Goal: Information Seeking & Learning: Learn about a topic

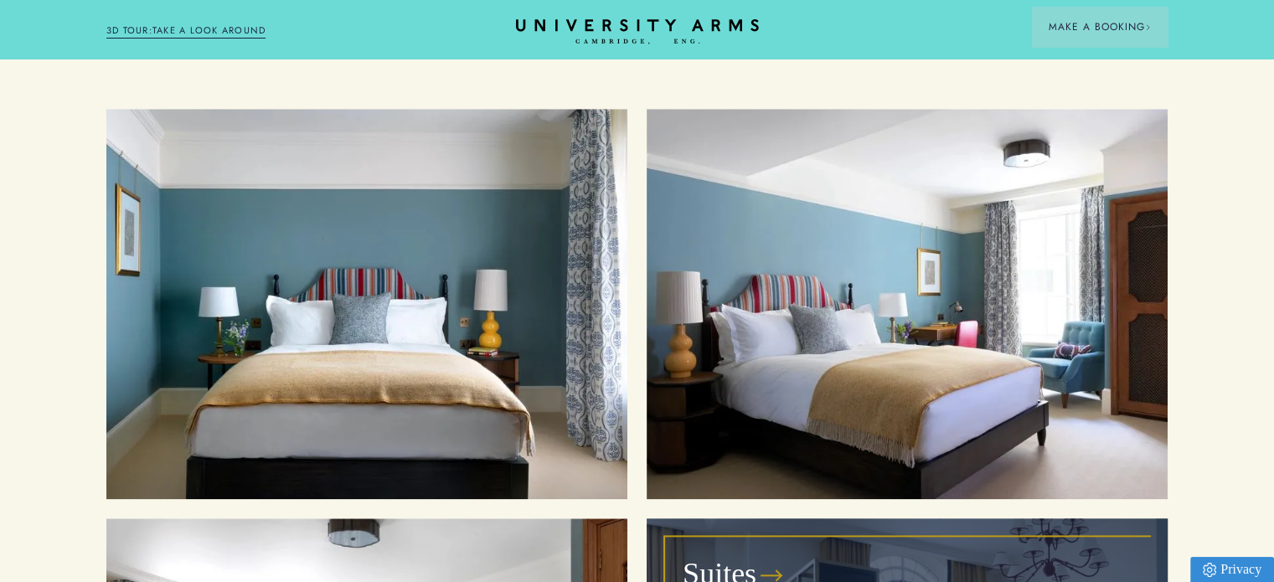
scroll to position [1592, 0]
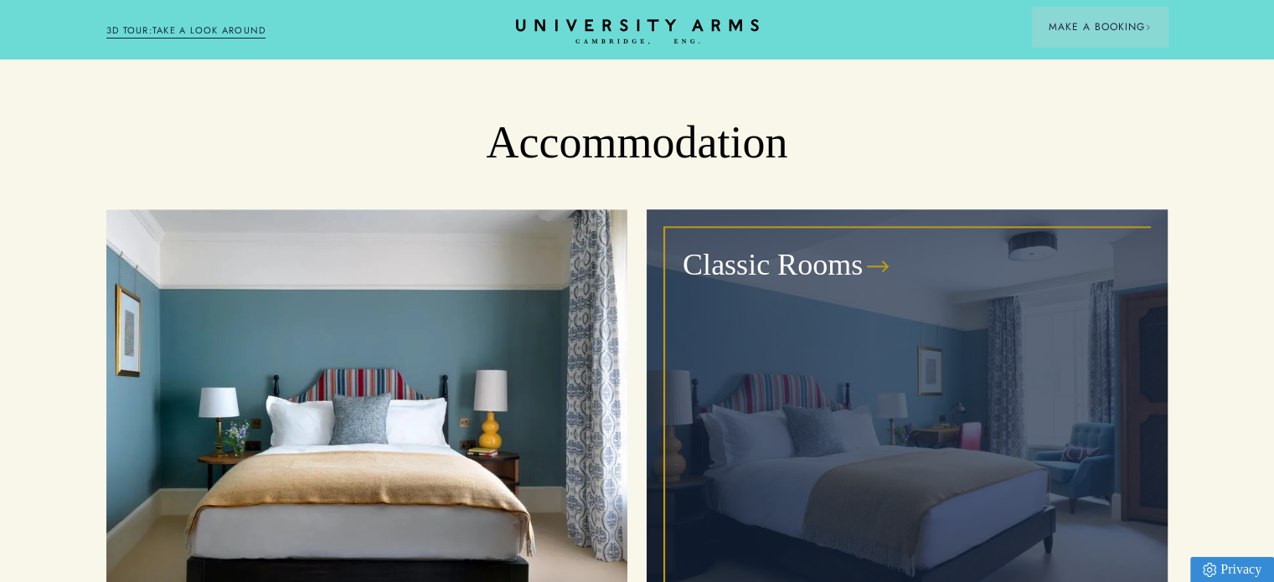
click at [1015, 336] on div "Classic Rooms" at bounding box center [907, 405] width 483 height 352
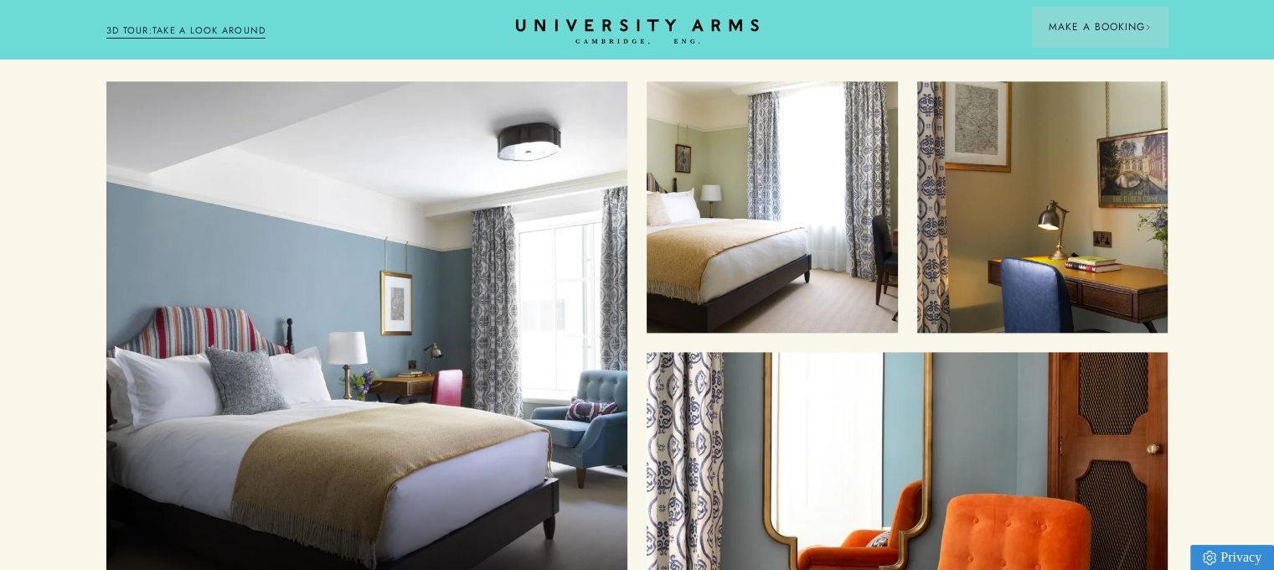
scroll to position [2094, 0]
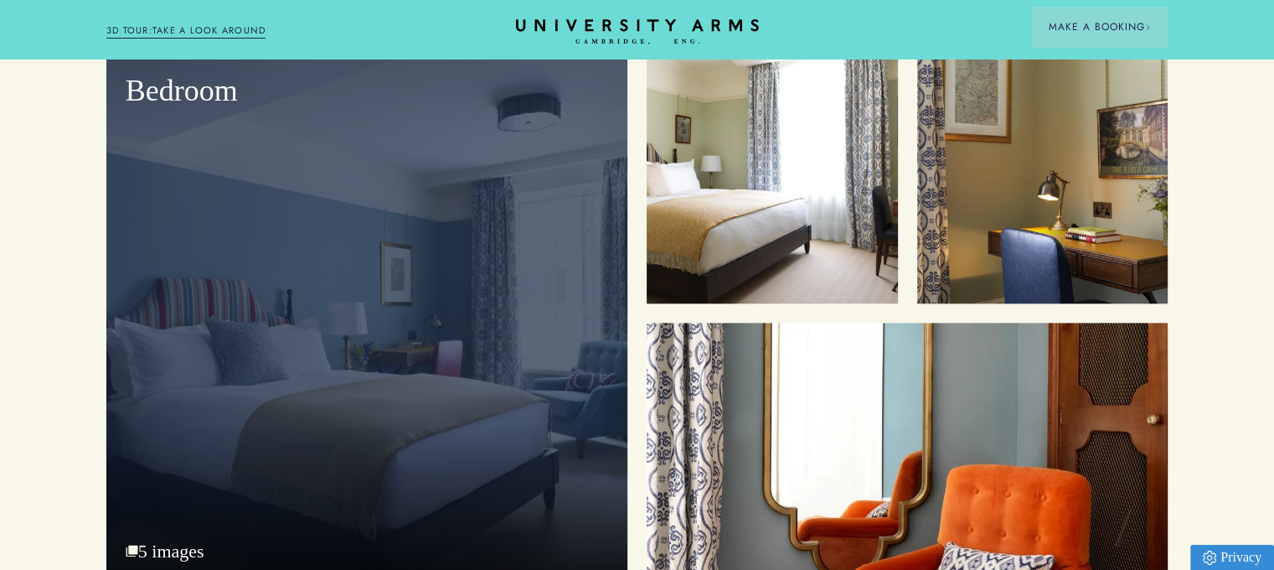
click at [187, 510] on div "Bedroom 5 images" at bounding box center [366, 317] width 521 height 531
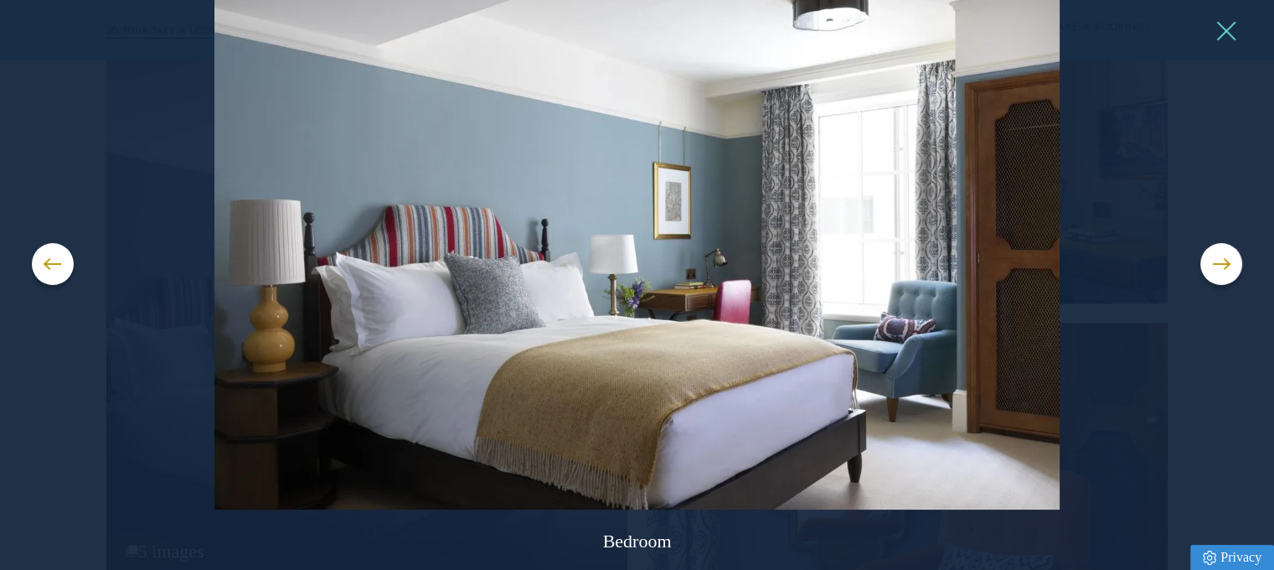
click at [1227, 26] on button at bounding box center [1225, 30] width 25 height 25
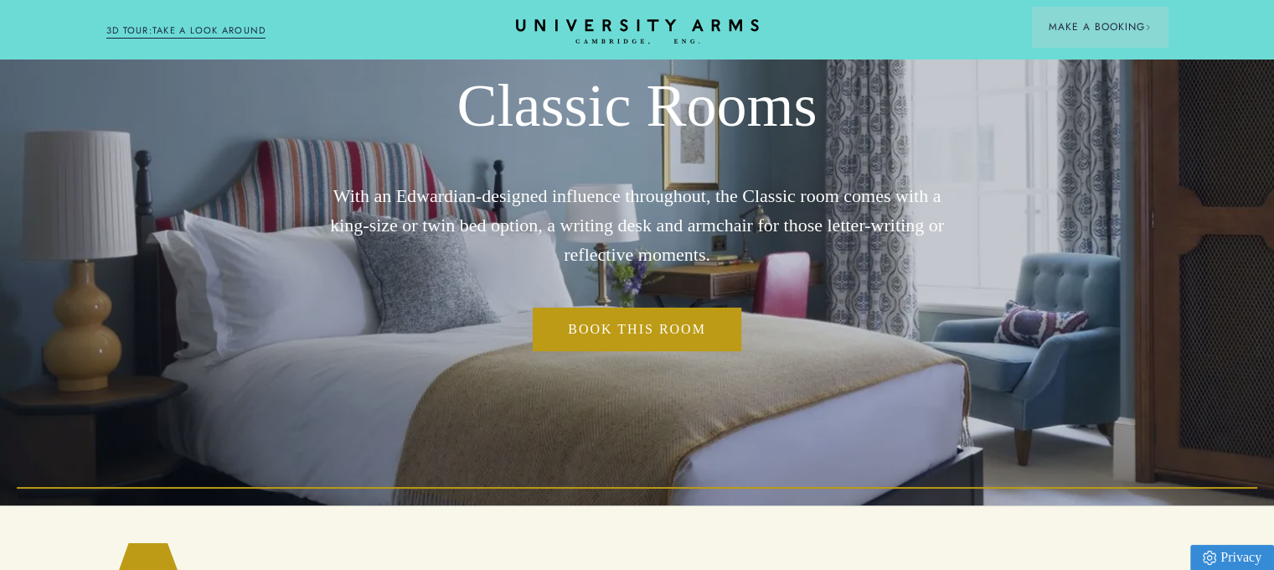
scroll to position [0, 0]
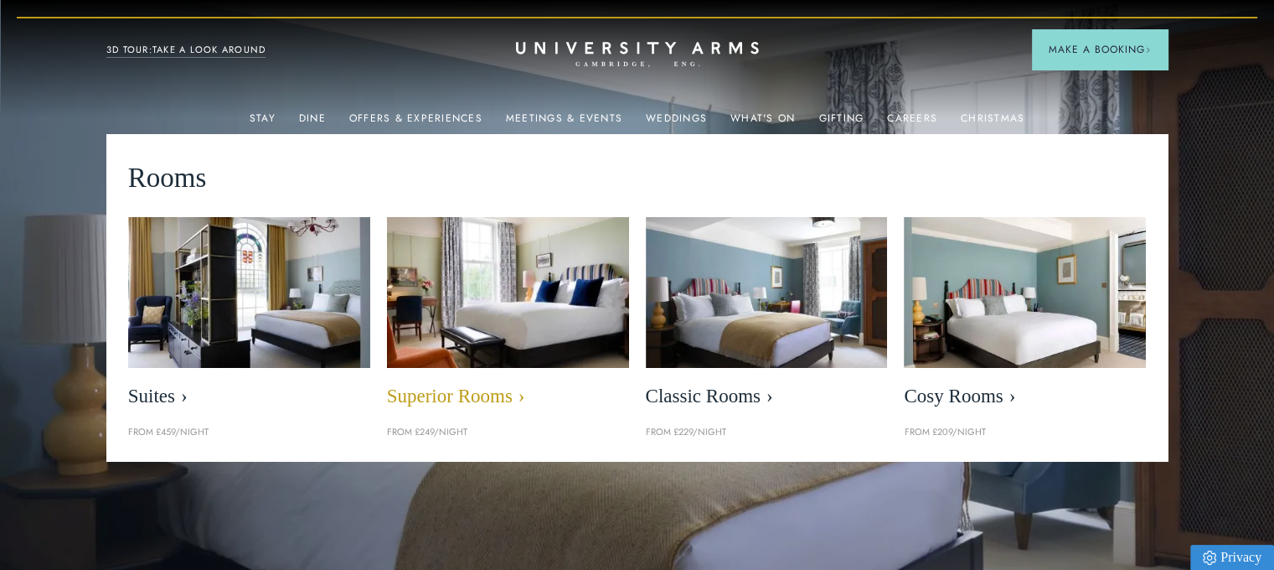
click at [564, 333] on img at bounding box center [508, 292] width 278 height 174
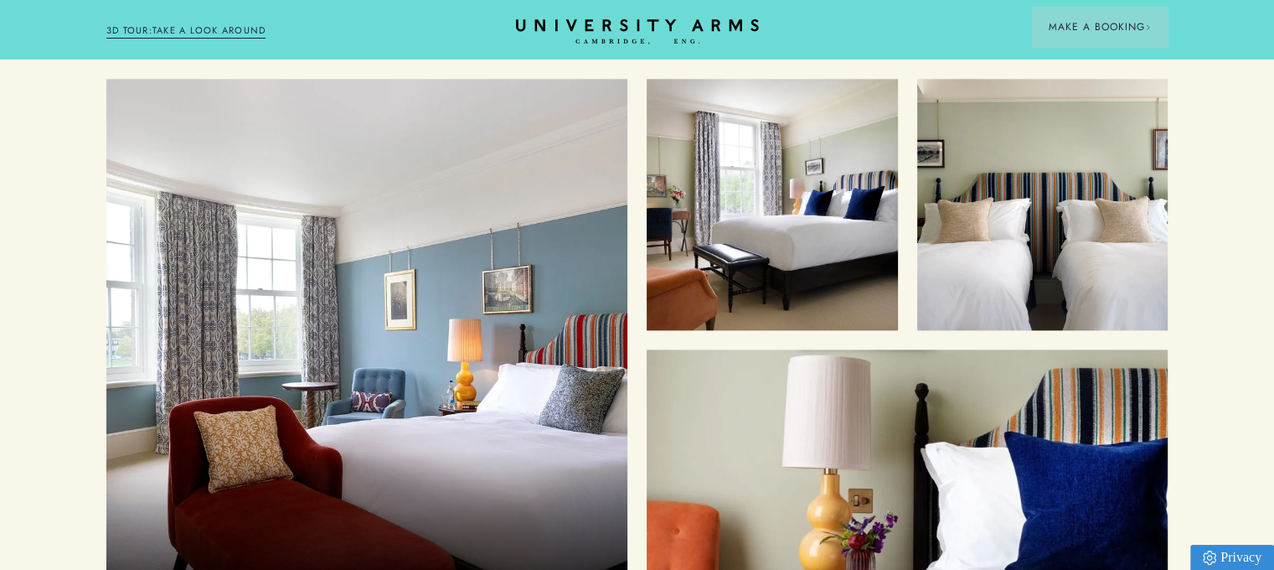
scroll to position [2178, 0]
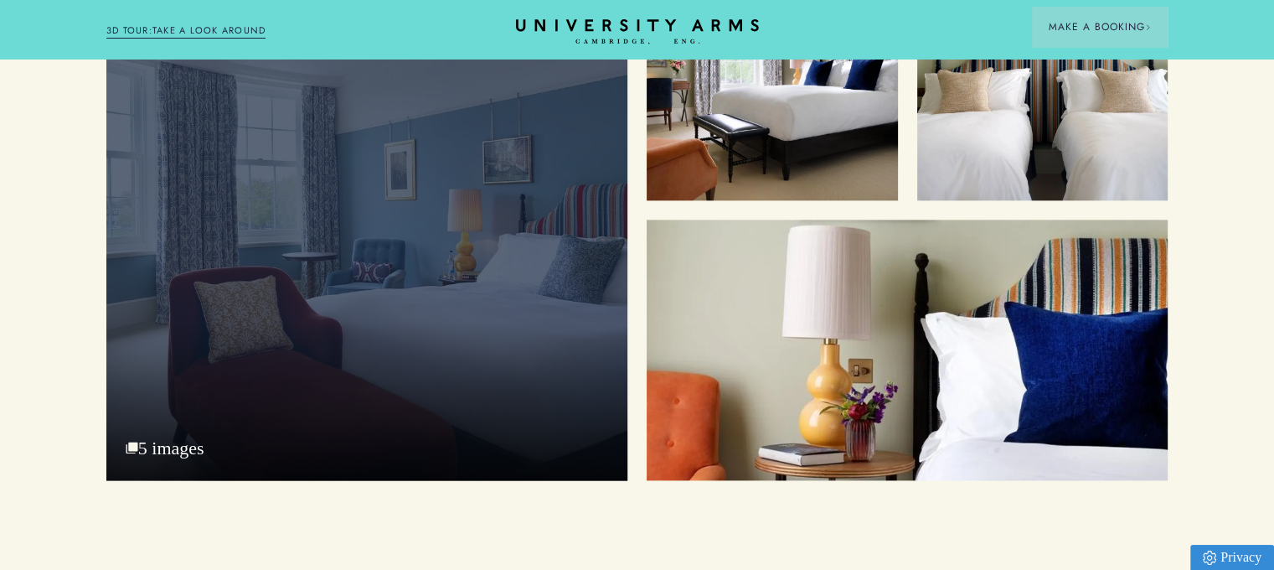
click at [422, 224] on div "Superior King with Park View" at bounding box center [366, 214] width 521 height 531
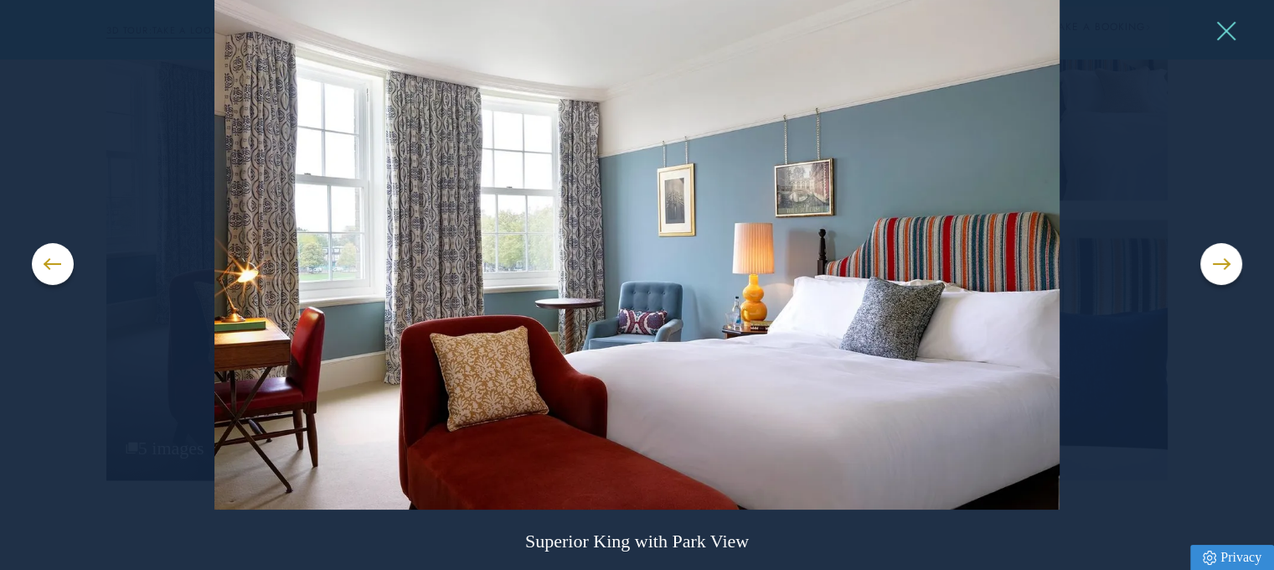
click at [1223, 39] on button at bounding box center [1225, 30] width 25 height 25
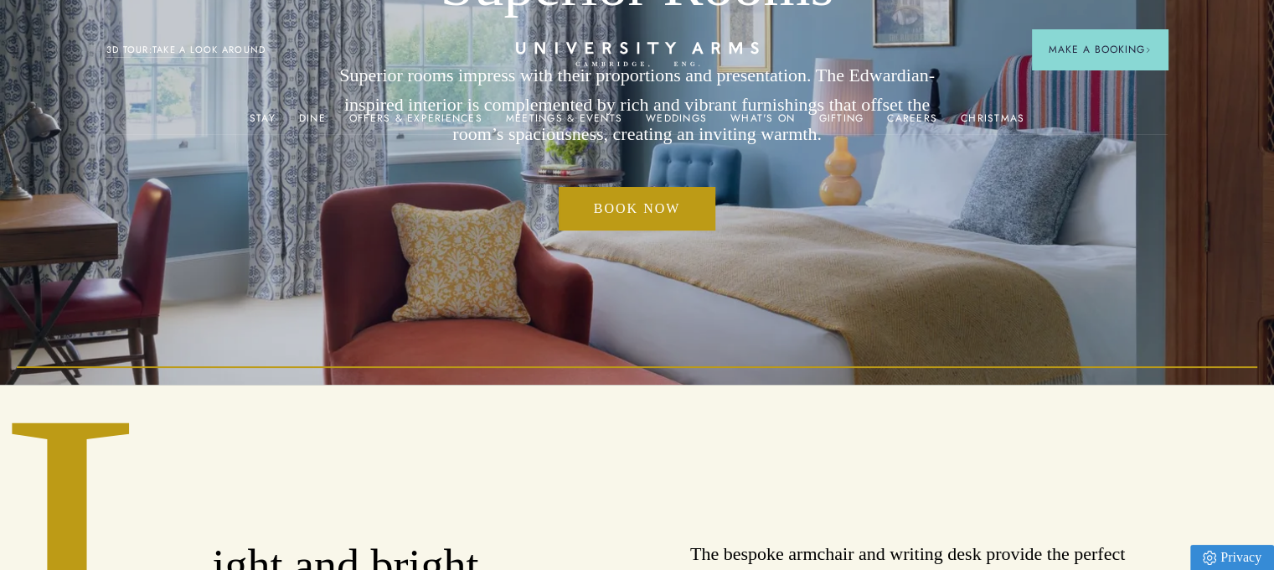
scroll to position [0, 0]
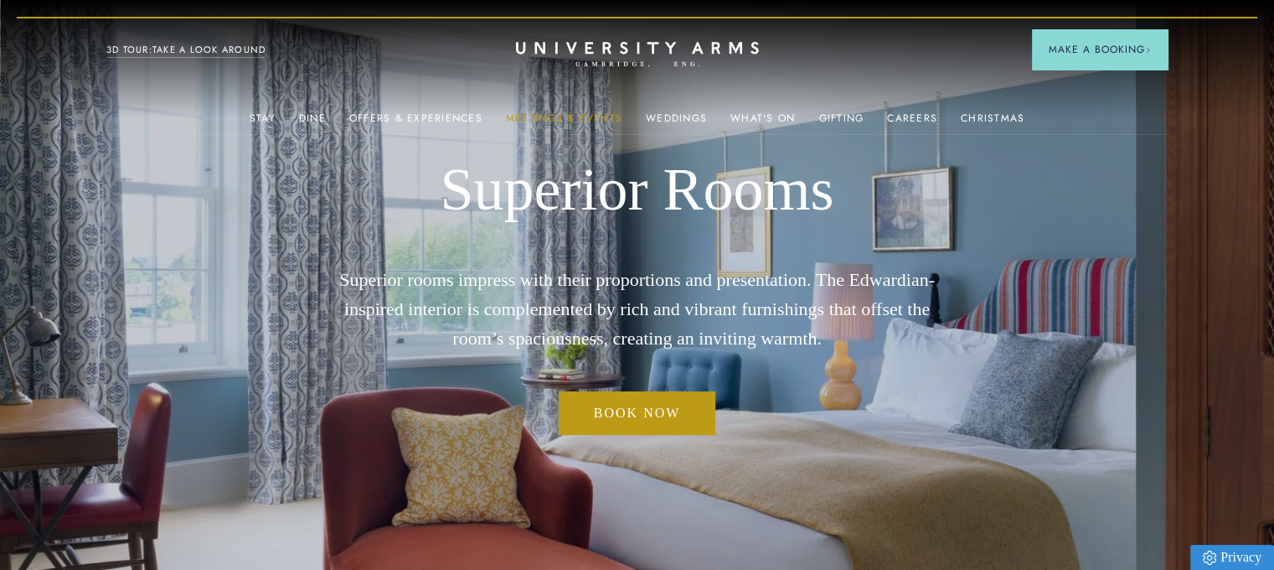
click at [556, 116] on link "Meetings & Events" at bounding box center [564, 123] width 116 height 22
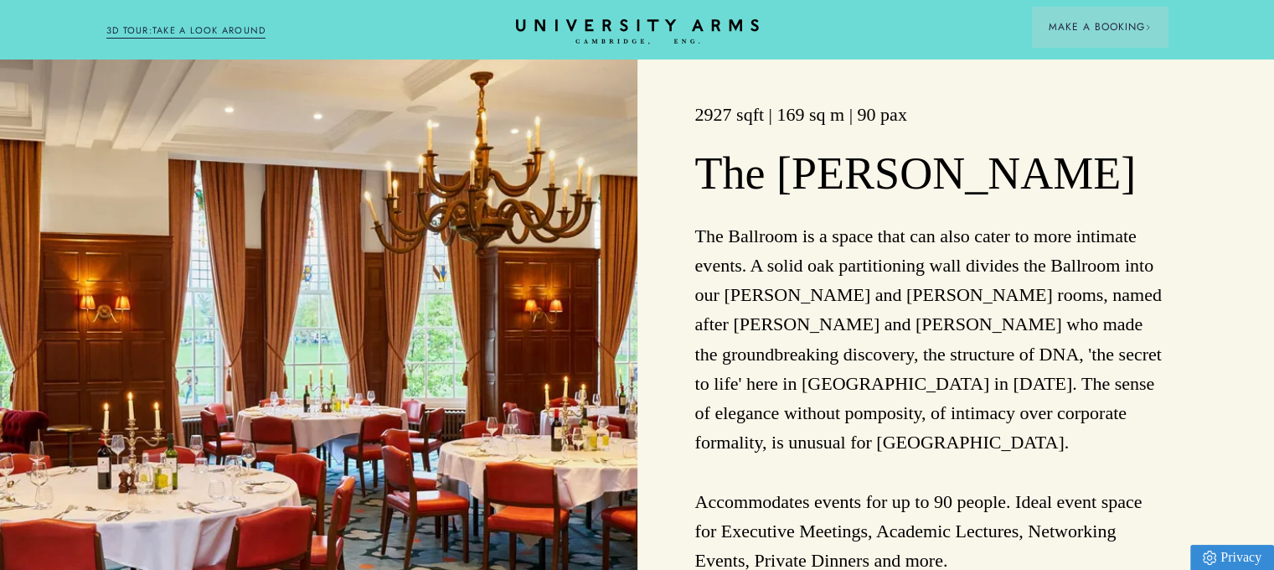
scroll to position [2094, 0]
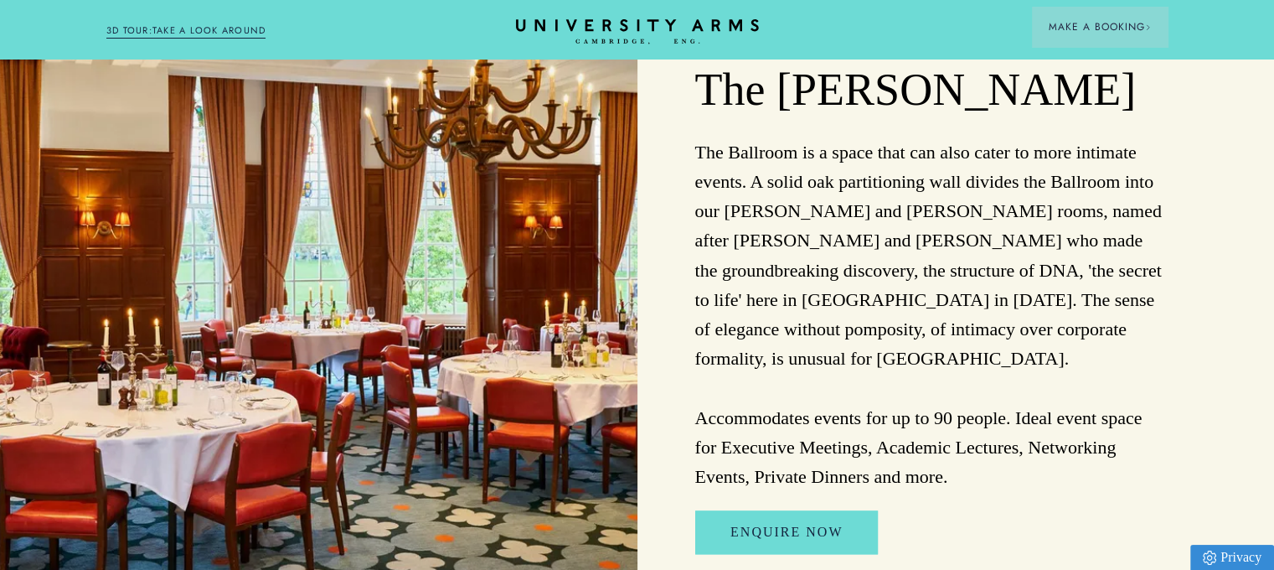
click at [436, 224] on img at bounding box center [319, 286] width 638 height 651
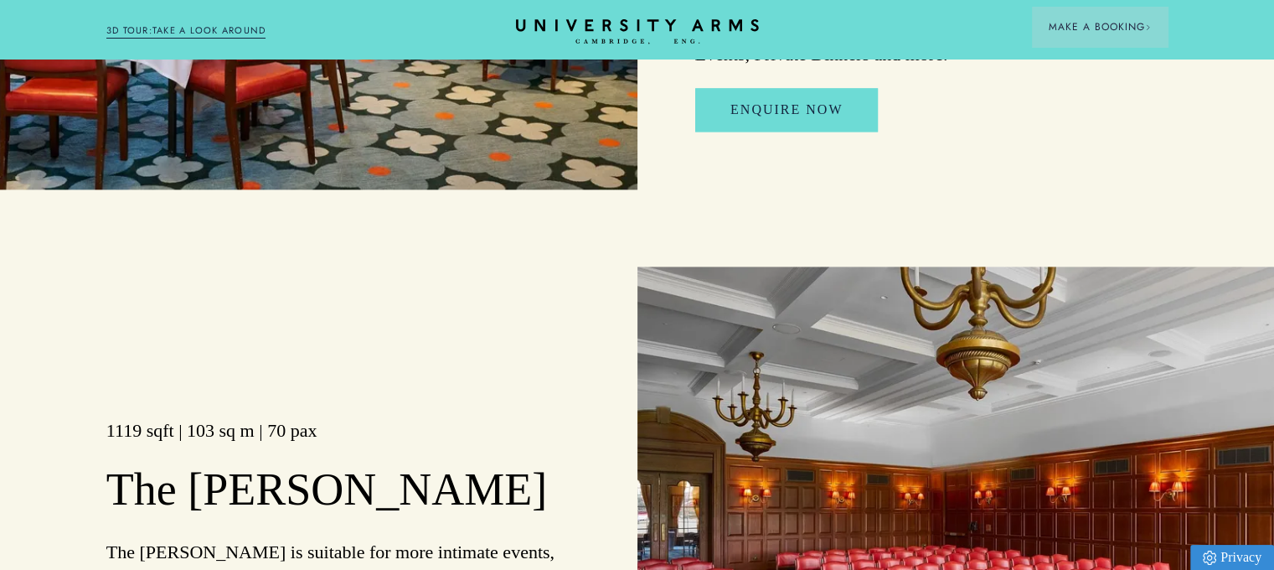
scroll to position [2765, 0]
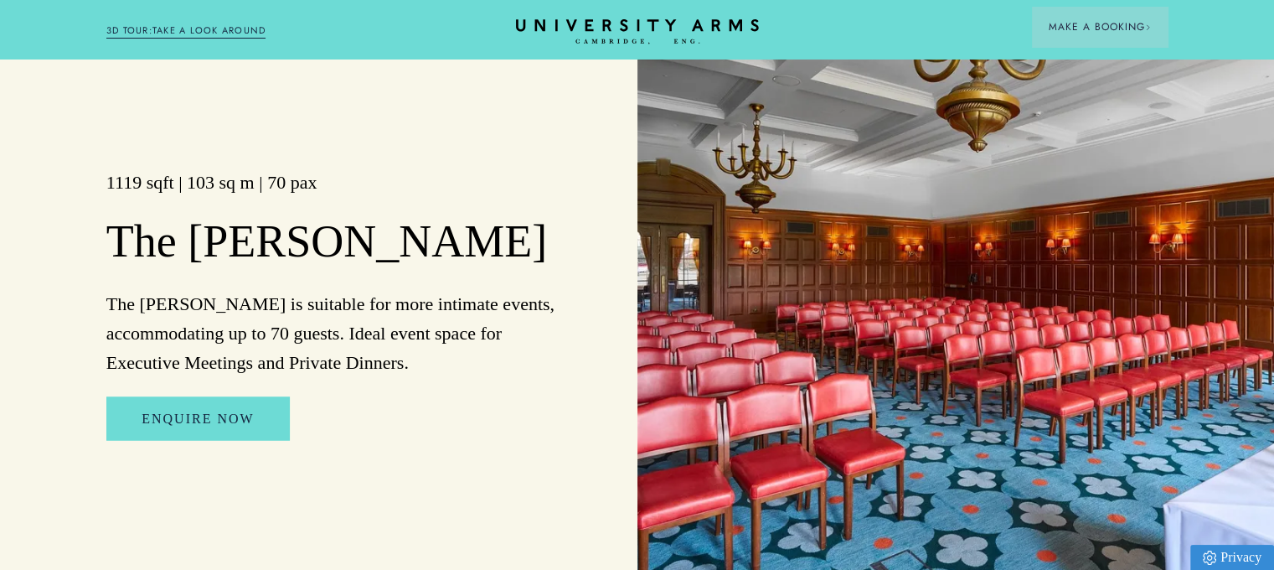
click at [922, 276] on img at bounding box center [957, 304] width 638 height 573
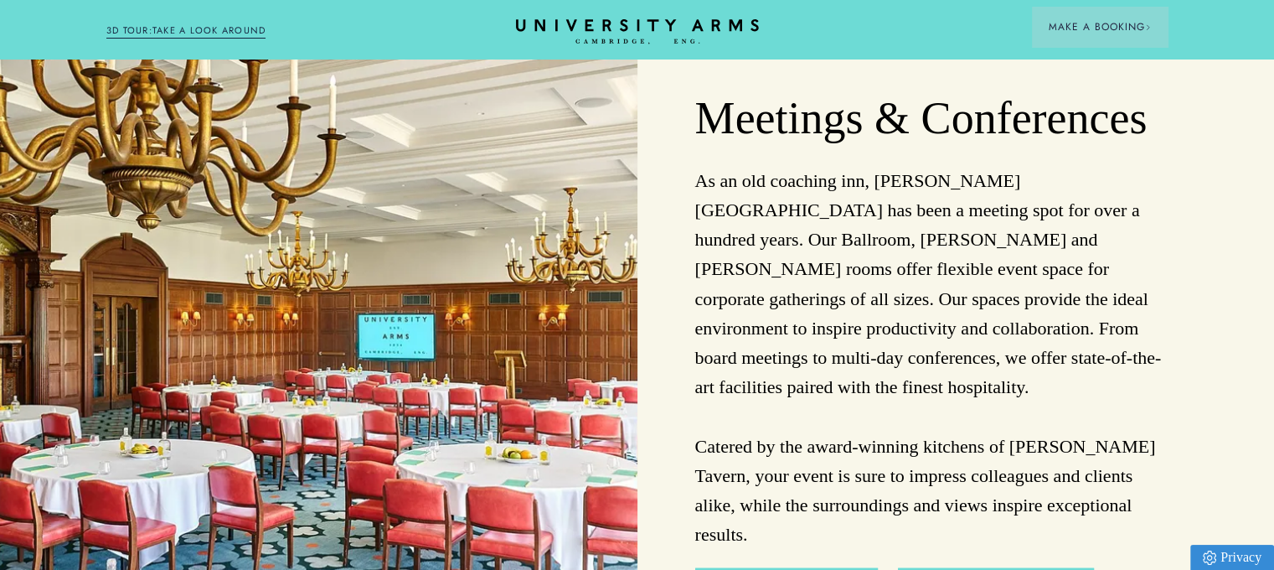
scroll to position [4105, 0]
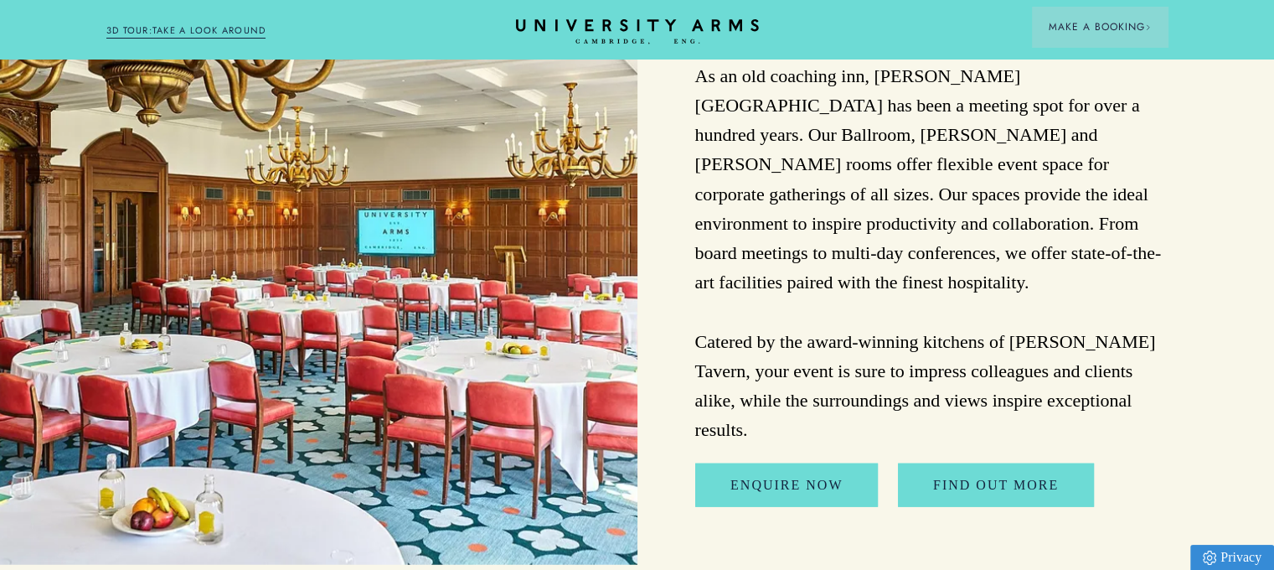
click at [359, 264] on img at bounding box center [319, 247] width 638 height 636
click at [18, 360] on img at bounding box center [319, 247] width 638 height 636
click at [200, 281] on img at bounding box center [319, 247] width 638 height 636
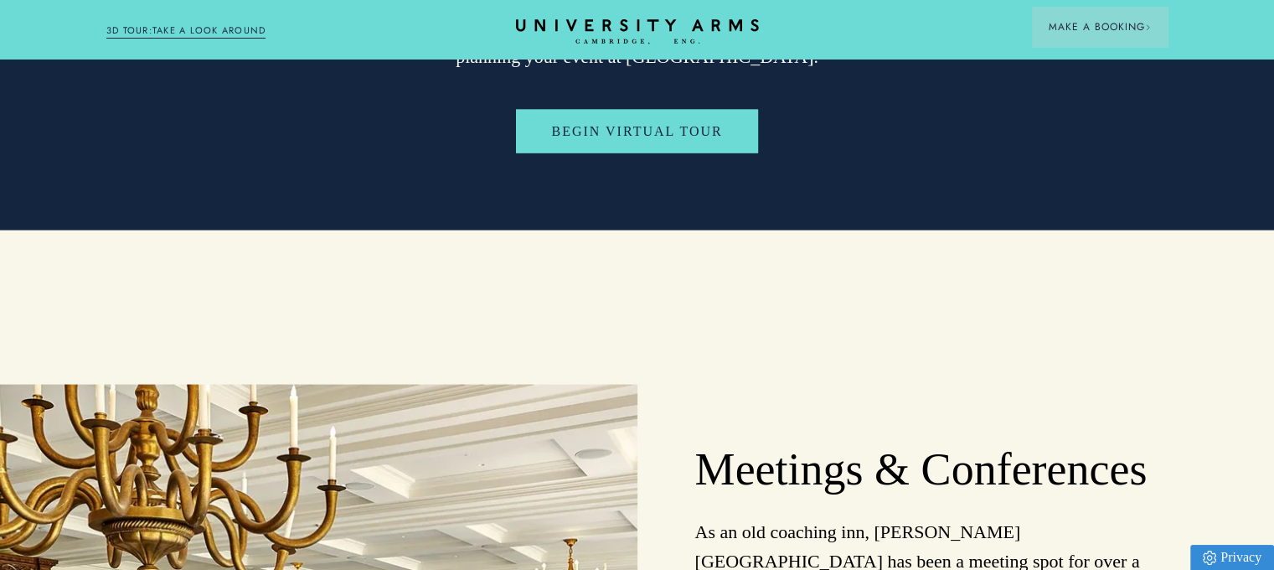
scroll to position [3602, 0]
